Goal: Task Accomplishment & Management: Use online tool/utility

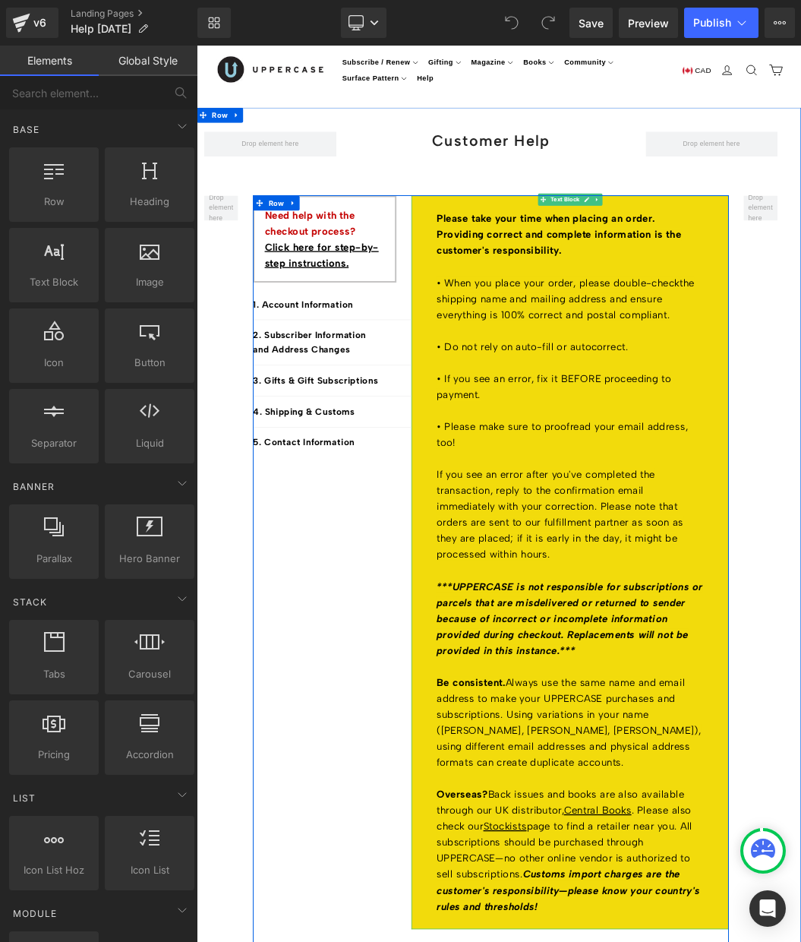
scroll to position [47, 0]
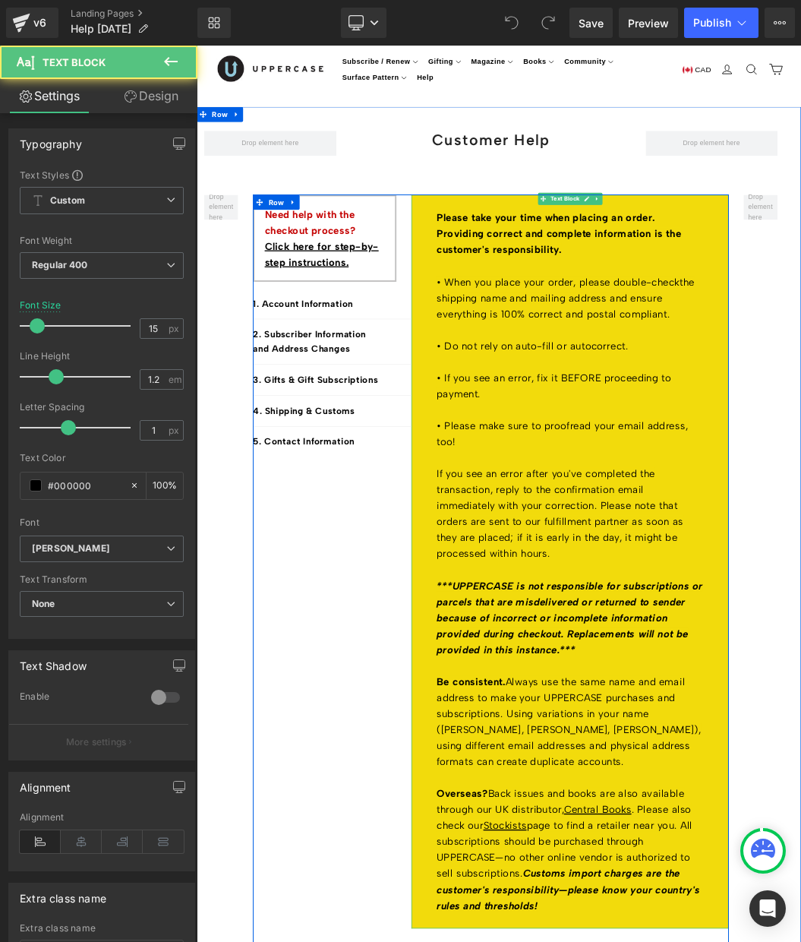
click at [801, 493] on p "• Do not rely on auto-fill or autocorrect." at bounding box center [764, 490] width 406 height 49
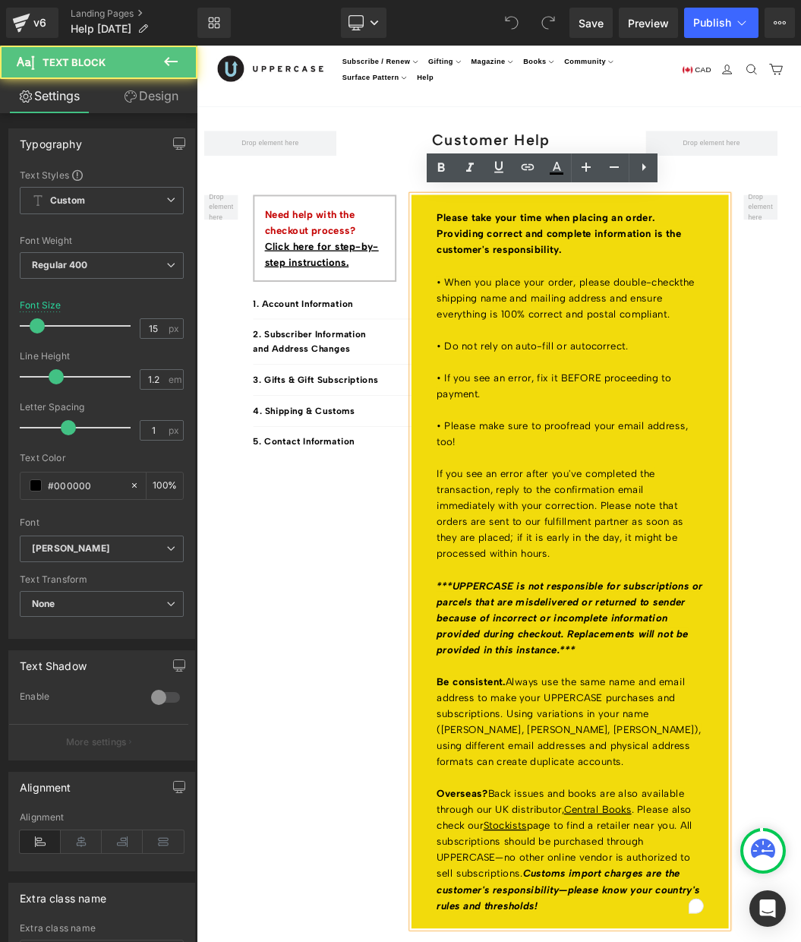
click at [801, 498] on p "• Do not rely on auto-fill or autocorrect." at bounding box center [764, 490] width 406 height 49
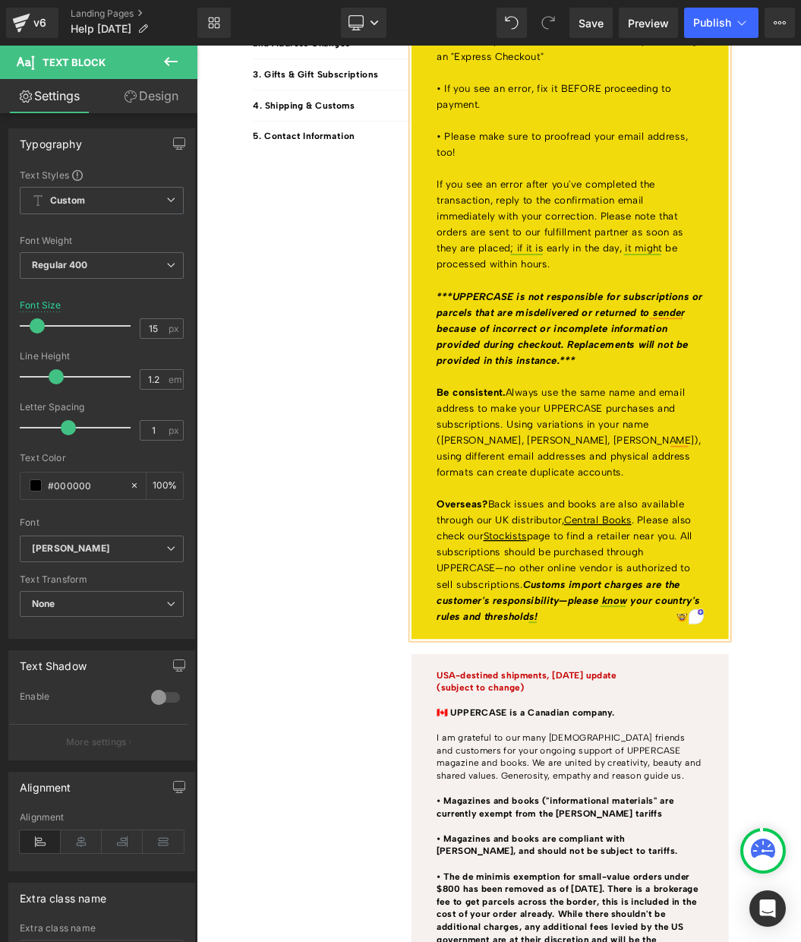
scroll to position [0, 0]
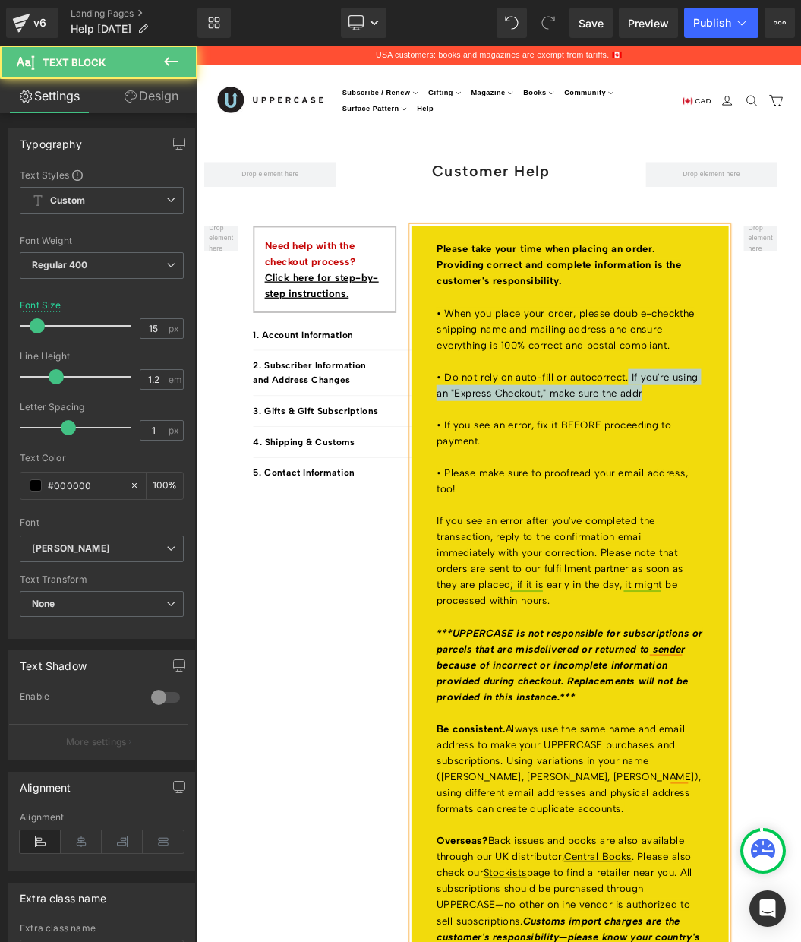
drag, startPoint x: 879, startPoint y: 564, endPoint x: 862, endPoint y: 548, distance: 22.6
click at [801, 539] on p "• Do not rely on auto-fill or autocorrect. If you're using an "Express Checkout…" at bounding box center [764, 549] width 406 height 73
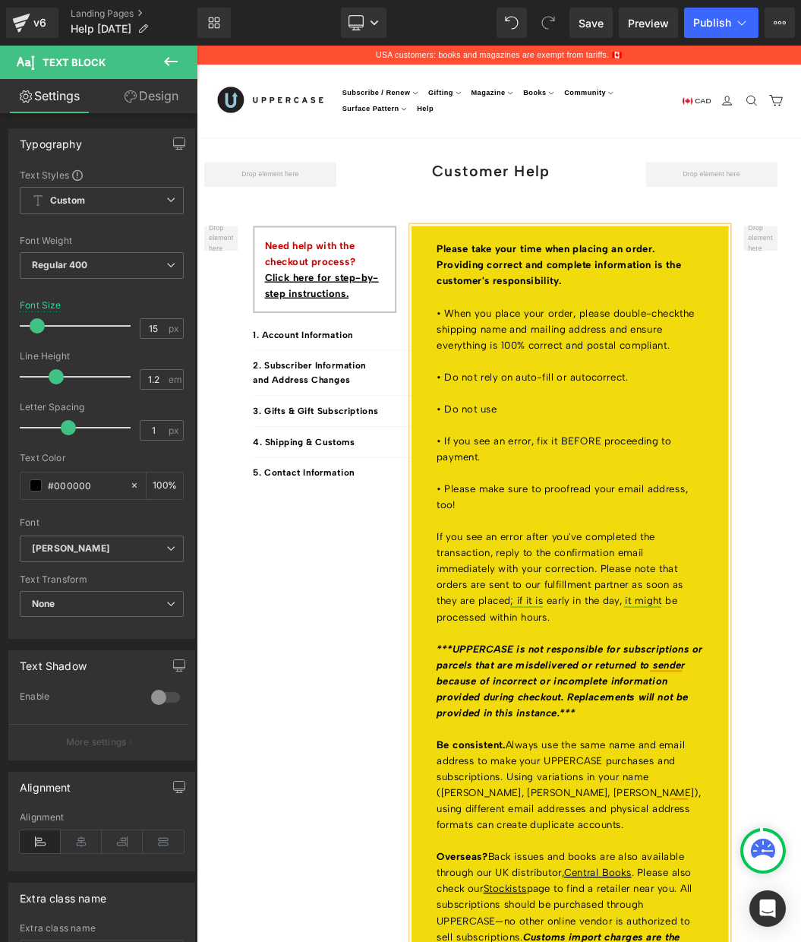
drag, startPoint x: 697, startPoint y: 594, endPoint x: 575, endPoint y: 595, distance: 121.5
click at [575, 595] on p "• Do not use" at bounding box center [764, 598] width 406 height 24
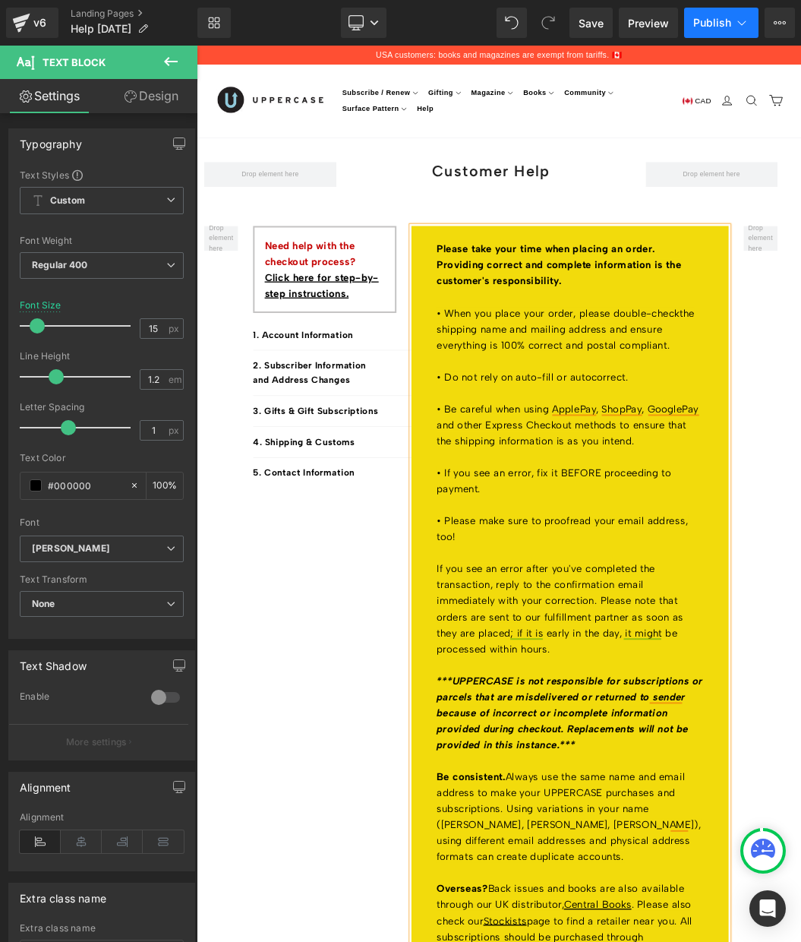
click at [713, 25] on span "Publish" at bounding box center [712, 23] width 38 height 12
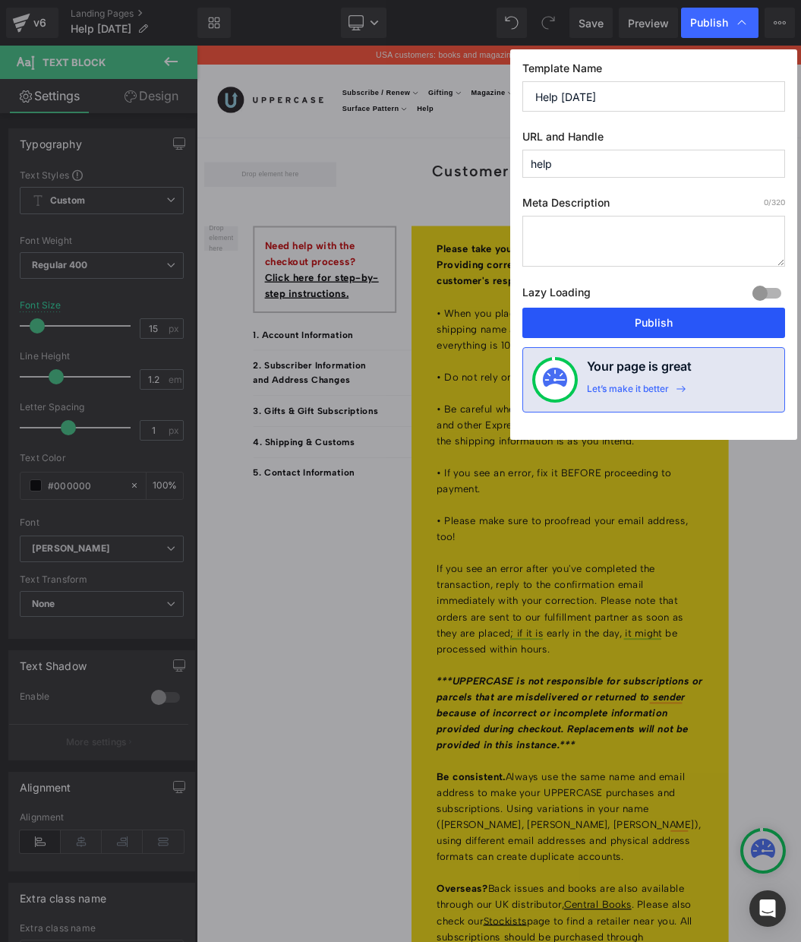
drag, startPoint x: 654, startPoint y: 324, endPoint x: 330, endPoint y: 310, distance: 323.9
click at [654, 324] on button "Publish" at bounding box center [654, 323] width 263 height 30
